Goal: Task Accomplishment & Management: Use online tool/utility

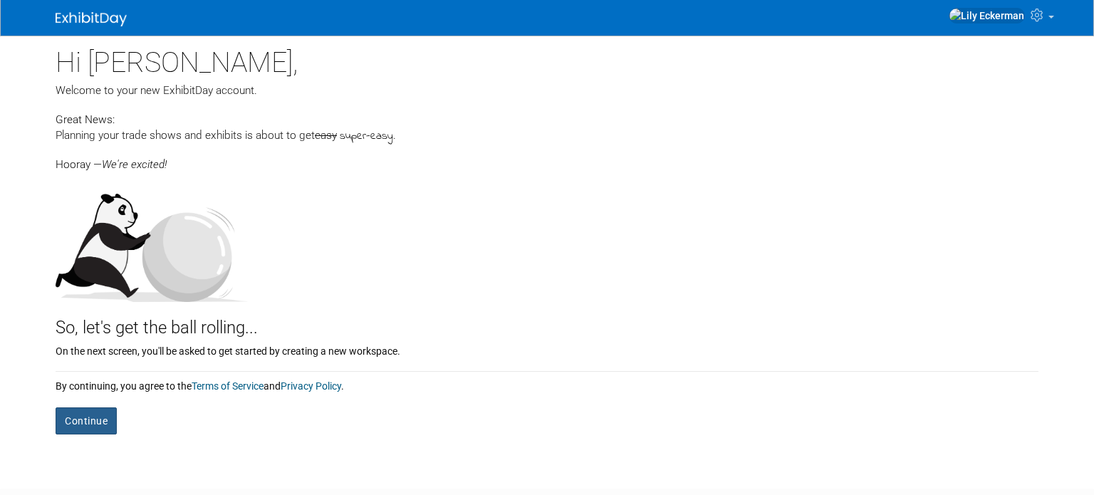
click at [101, 420] on button "Continue" at bounding box center [86, 420] width 61 height 27
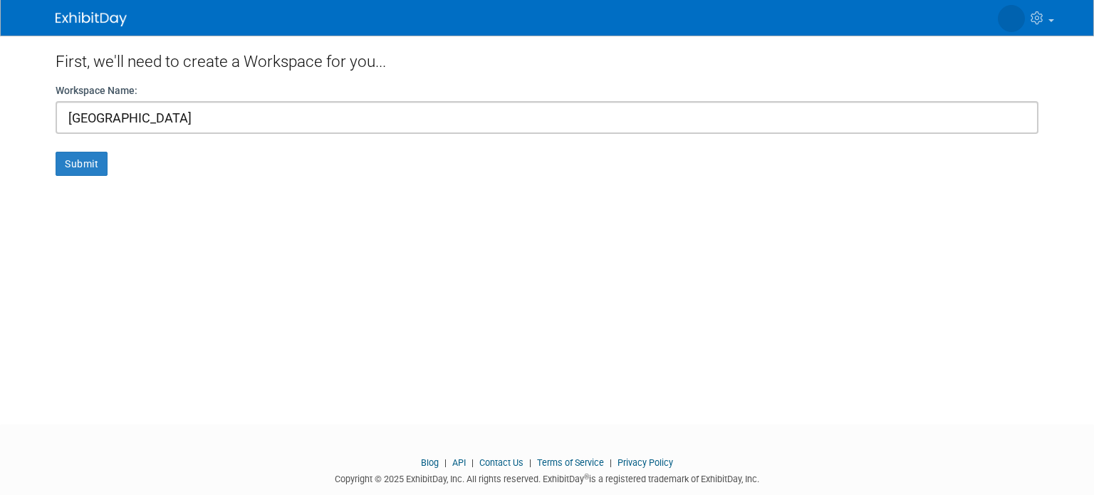
type input "[GEOGRAPHIC_DATA]"
click at [56, 152] on button "Submit" at bounding box center [82, 164] width 52 height 24
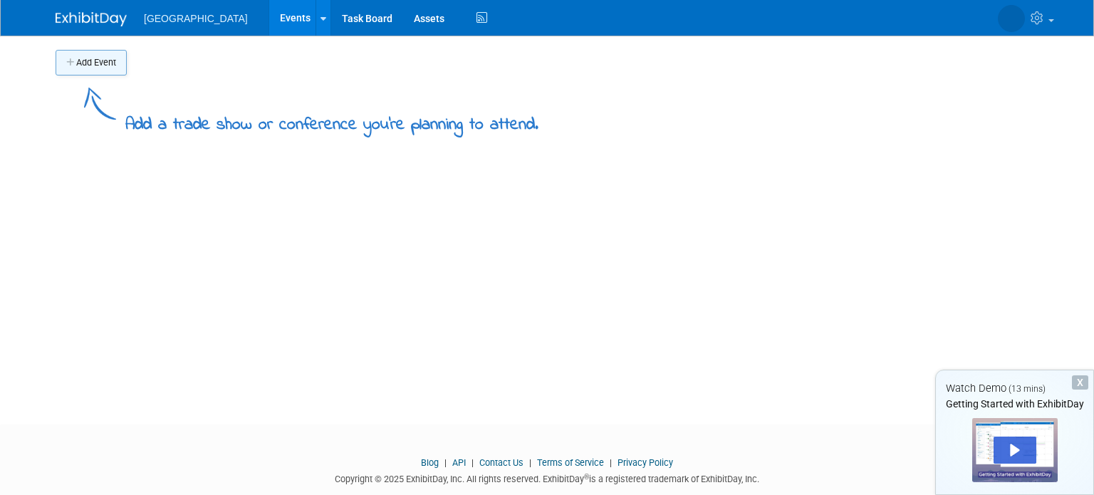
click at [93, 61] on button "Add Event" at bounding box center [91, 63] width 71 height 26
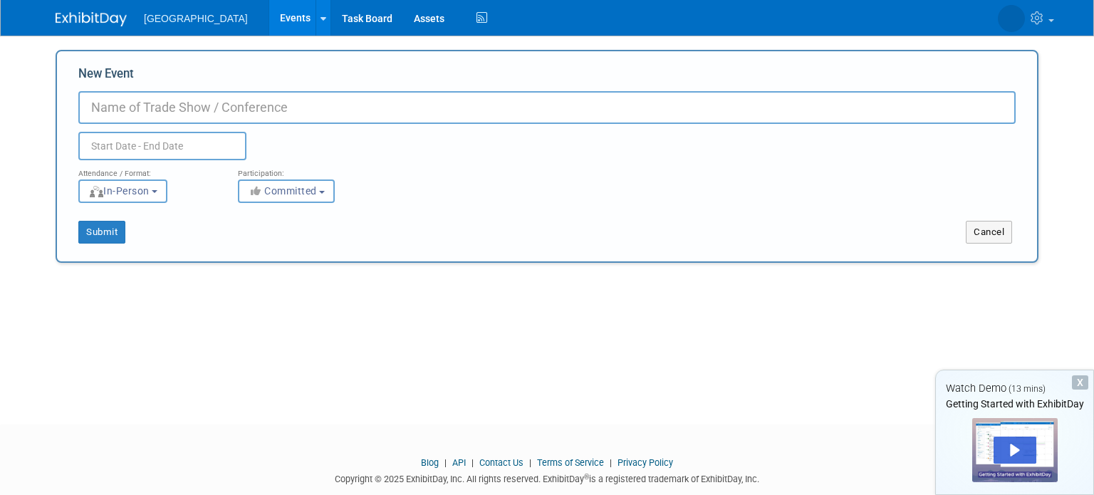
click at [126, 110] on input "New Event" at bounding box center [546, 107] width 937 height 33
type input "class"
click at [135, 155] on body "university of victoria Events Add Event Bulk Upload Events Shareable Event Boar…" at bounding box center [547, 247] width 1094 height 495
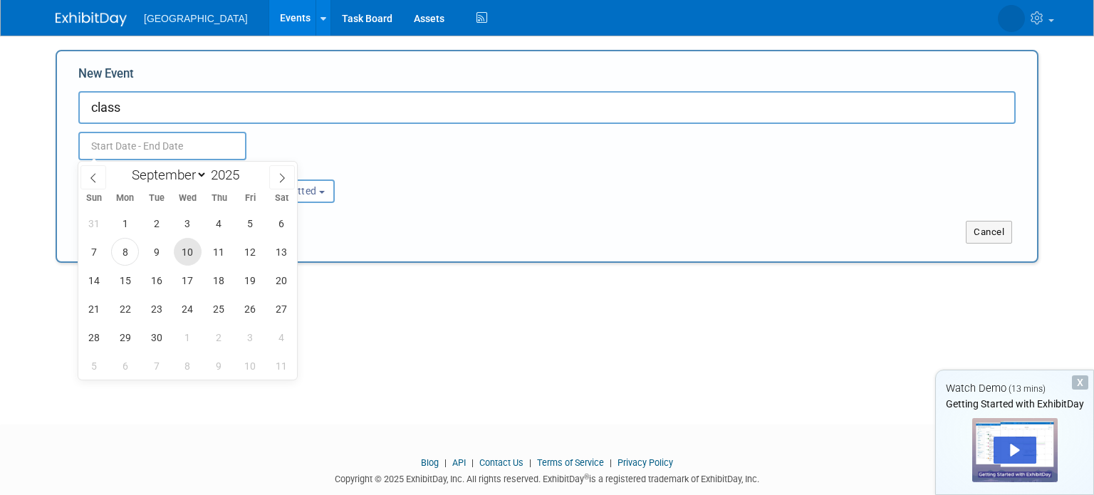
click at [185, 254] on span "10" at bounding box center [188, 252] width 28 height 28
click at [183, 251] on span "10" at bounding box center [188, 252] width 28 height 28
type input "Sep 10, 2025 to Sep 10, 2025"
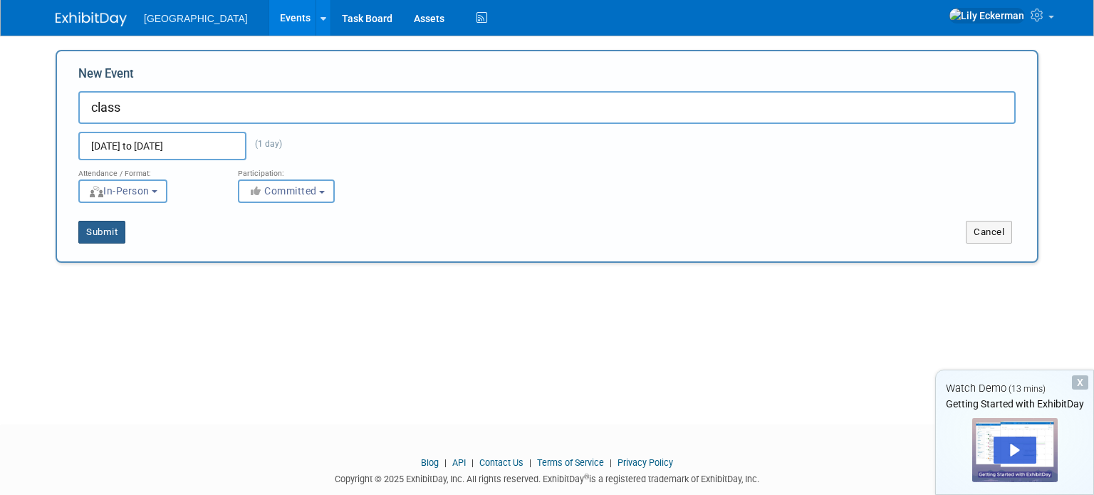
click at [110, 231] on button "Submit" at bounding box center [101, 232] width 47 height 23
